Goal: Information Seeking & Learning: Find specific fact

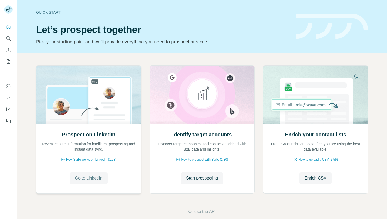
click at [93, 180] on span "Go to LinkedIn" at bounding box center [88, 178] width 27 height 6
click at [214, 178] on span "Start prospecting" at bounding box center [202, 178] width 32 height 6
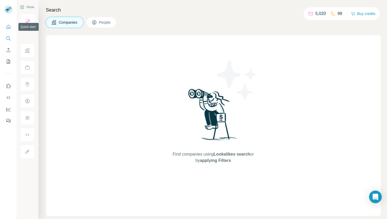
click at [7, 28] on icon "Quick start" at bounding box center [9, 27] width 4 height 4
click at [9, 27] on icon "Quick start" at bounding box center [8, 26] width 5 height 5
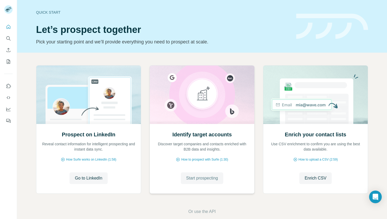
click at [192, 177] on span "Start prospecting" at bounding box center [202, 178] width 32 height 6
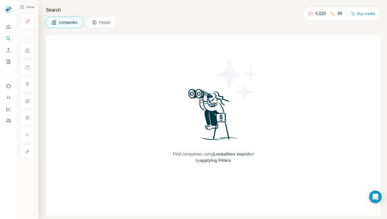
click at [94, 23] on icon at bounding box center [94, 22] width 5 height 5
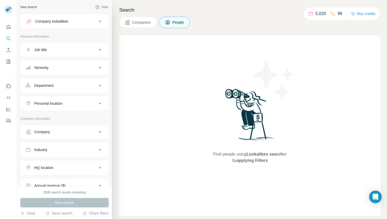
click at [82, 48] on div "Job title" at bounding box center [61, 49] width 71 height 5
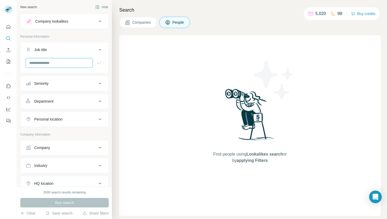
click at [75, 59] on input "text" at bounding box center [59, 62] width 67 height 9
type input "*********"
click at [108, 51] on button "Job title" at bounding box center [65, 50] width 88 height 15
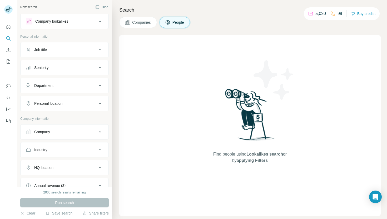
click at [101, 48] on icon at bounding box center [100, 50] width 6 height 6
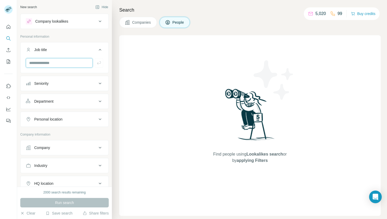
click at [61, 60] on input "text" at bounding box center [59, 62] width 67 height 9
type input "*********"
click at [58, 82] on div "Seniority" at bounding box center [61, 83] width 71 height 5
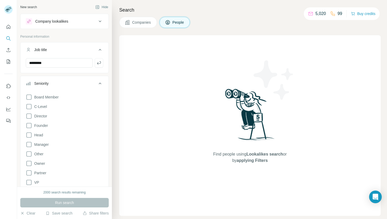
click at [58, 82] on div "Seniority" at bounding box center [61, 83] width 71 height 5
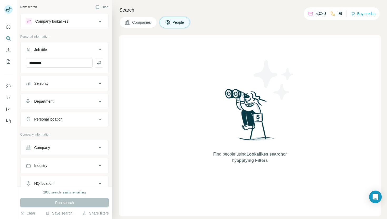
click at [65, 100] on div "Department" at bounding box center [61, 101] width 71 height 5
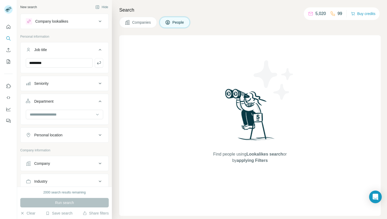
click at [65, 100] on div "Department" at bounding box center [61, 101] width 71 height 5
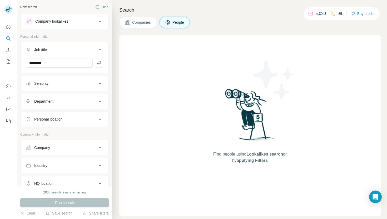
click at [84, 20] on div "Company lookalikes" at bounding box center [61, 21] width 71 height 6
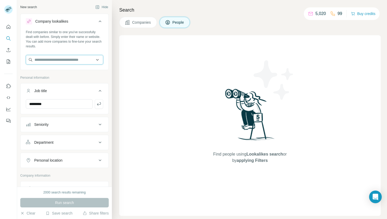
click at [67, 59] on input "text" at bounding box center [64, 59] width 77 height 9
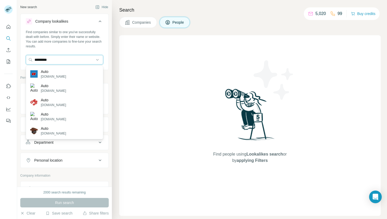
type input "**********"
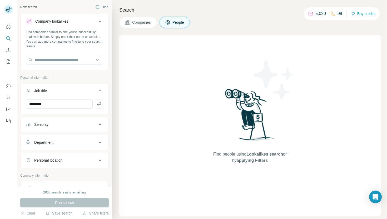
click at [113, 90] on div "Search Companies People Find people using Lookalikes search or by applying Filt…" at bounding box center [249, 109] width 275 height 219
click at [74, 142] on div "Department" at bounding box center [61, 142] width 71 height 5
click at [60, 59] on input "text" at bounding box center [64, 59] width 77 height 9
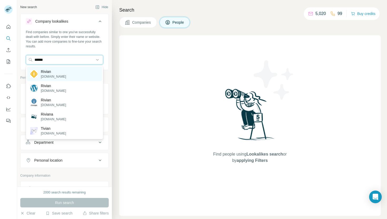
type input "******"
click at [62, 72] on div "Rivian [DOMAIN_NAME]" at bounding box center [64, 74] width 75 height 14
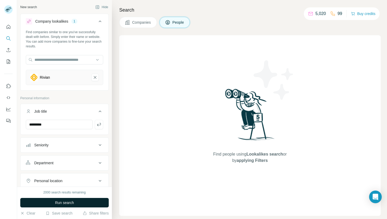
click at [77, 202] on button "Run search" at bounding box center [64, 202] width 88 height 9
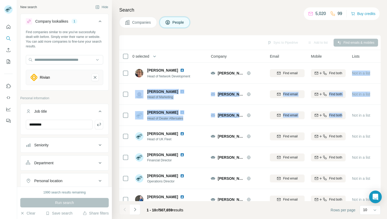
drag, startPoint x: 385, startPoint y: 64, endPoint x: 385, endPoint y: 105, distance: 41.3
click at [385, 105] on div "Search Companies People Sync to Pipedrive Add to list Find emails & mobiles 0 s…" at bounding box center [249, 109] width 275 height 219
click at [78, 179] on div "Personal location" at bounding box center [61, 180] width 71 height 5
click at [67, 178] on button "Personal location" at bounding box center [65, 181] width 88 height 15
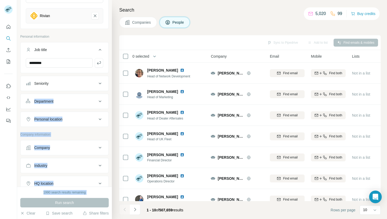
scroll to position [152, 0]
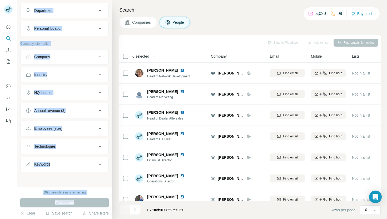
drag, startPoint x: 77, startPoint y: 166, endPoint x: 73, endPoint y: 194, distance: 27.9
click at [73, 195] on div "New search Hide Company lookalikes 1 Find companies similar to one you've succe…" at bounding box center [64, 109] width 95 height 219
click at [79, 75] on div "Industry" at bounding box center [61, 74] width 71 height 5
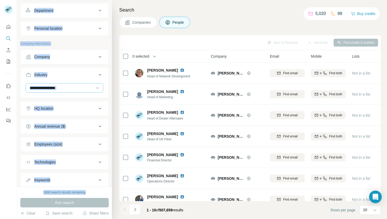
click at [75, 87] on input at bounding box center [61, 88] width 65 height 6
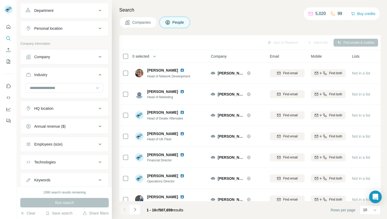
click at [48, 83] on button "Industry" at bounding box center [65, 75] width 88 height 15
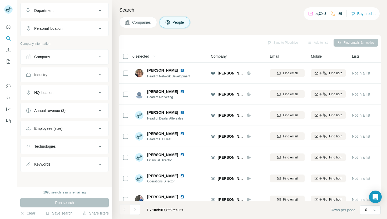
click at [46, 80] on button "Industry" at bounding box center [65, 74] width 88 height 13
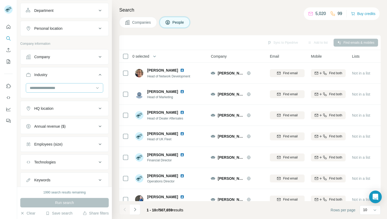
click at [44, 88] on input at bounding box center [61, 88] width 65 height 6
